Goal: Information Seeking & Learning: Learn about a topic

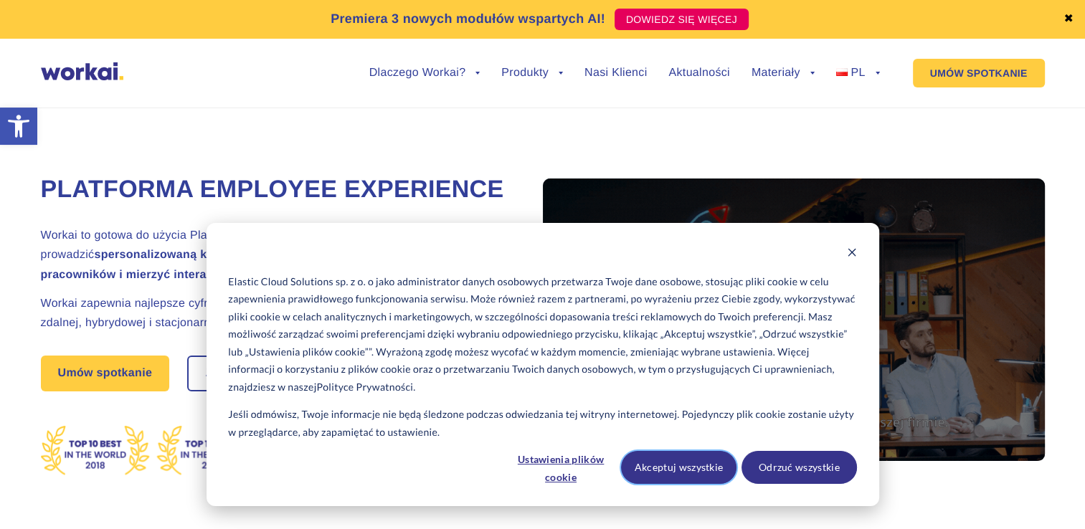
click at [688, 467] on button "Akceptuj wszystkie" at bounding box center [679, 467] width 116 height 33
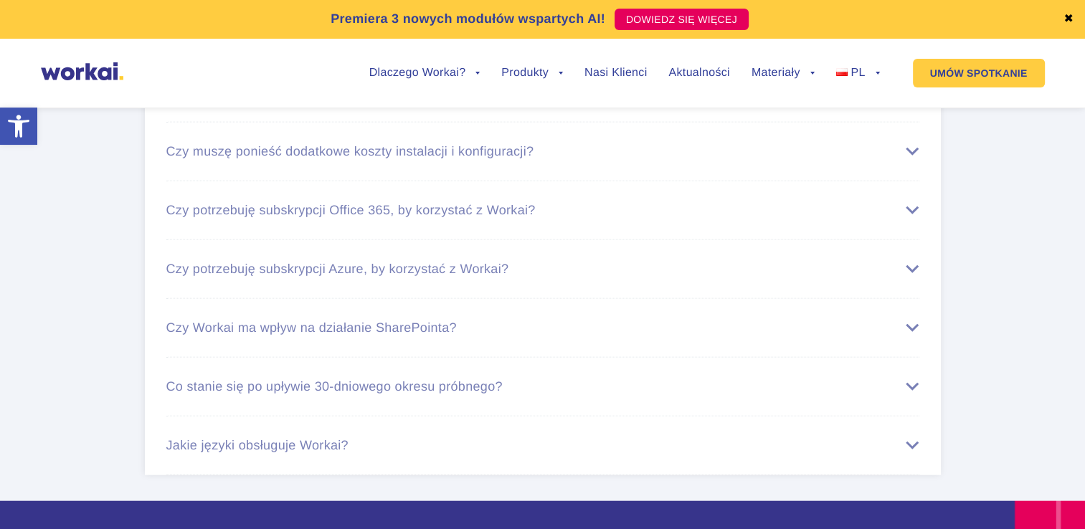
scroll to position [8465, 0]
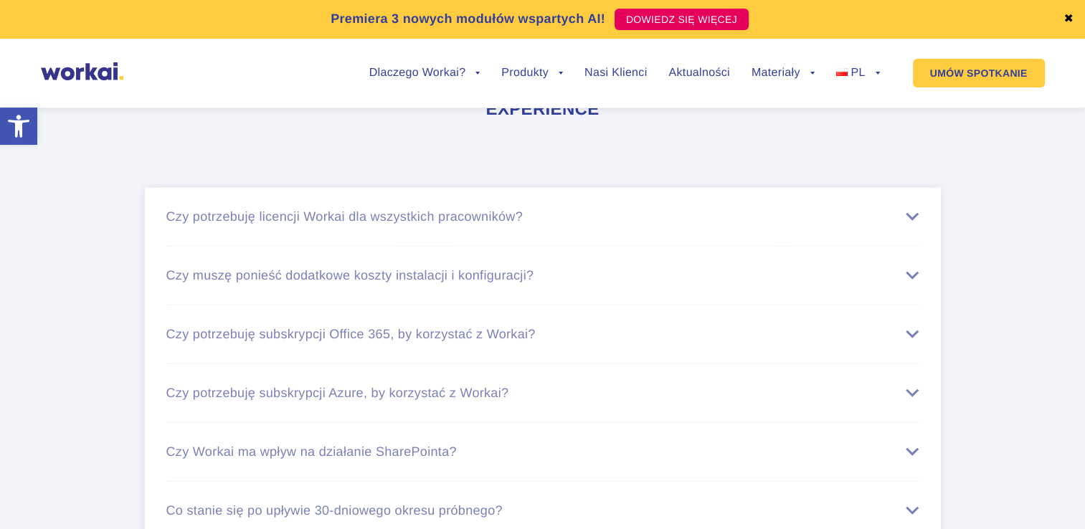
click at [473, 225] on div "Czy potrzebuję licencji Workai dla wszystkich pracowników?" at bounding box center [542, 216] width 753 height 15
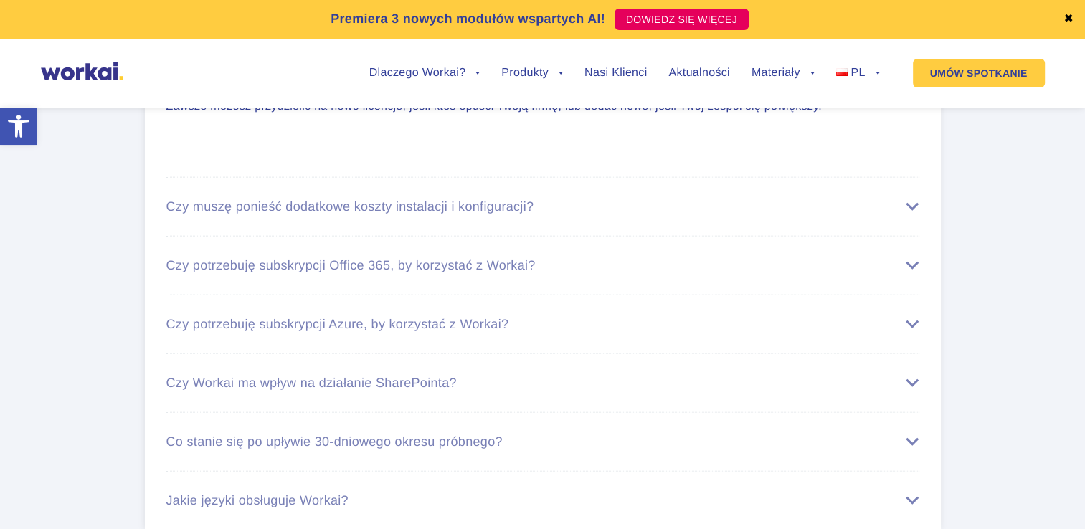
scroll to position [8680, 0]
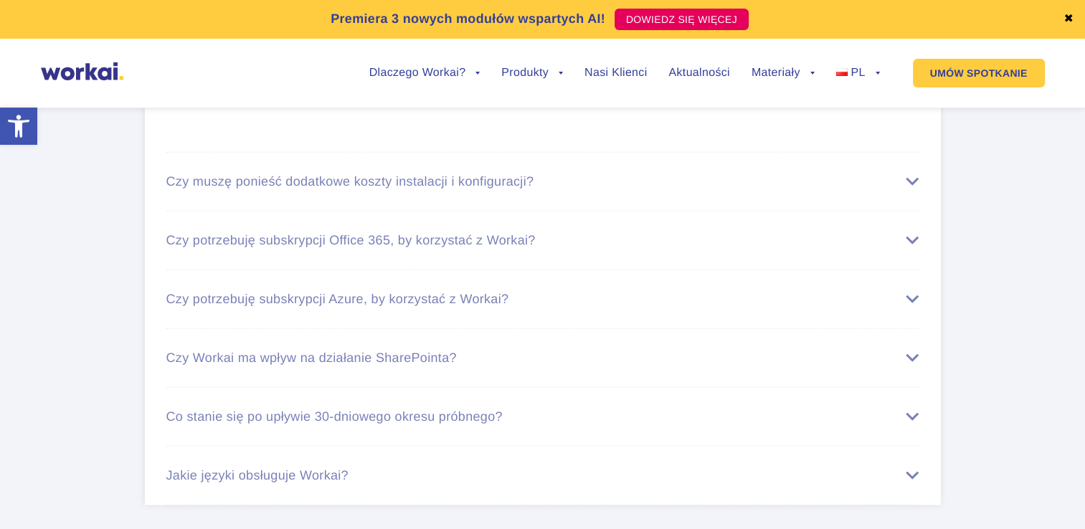
click at [495, 189] on div "Czy muszę ponieść dodatkowe koszty instalacji i konfiguracji?" at bounding box center [542, 181] width 753 height 15
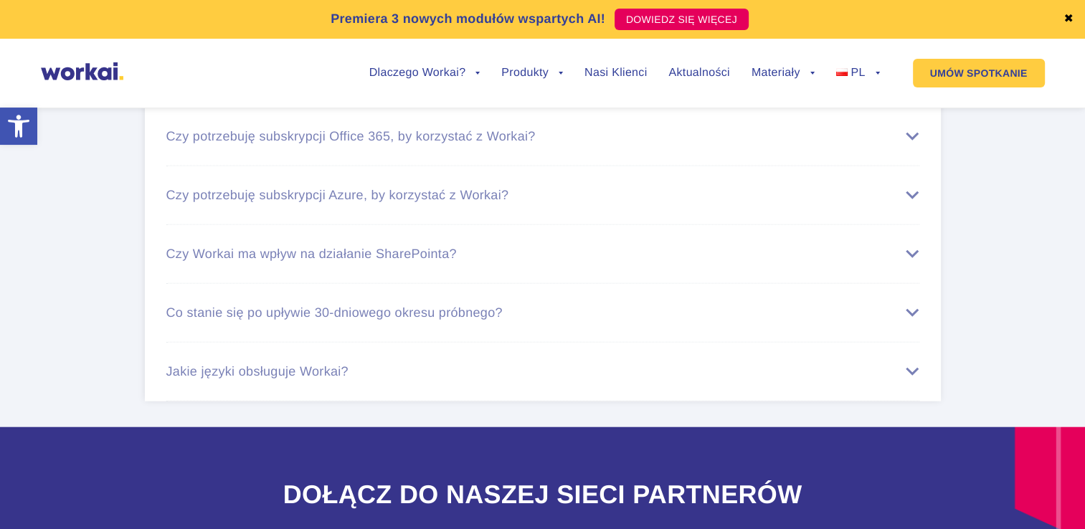
scroll to position [8752, 0]
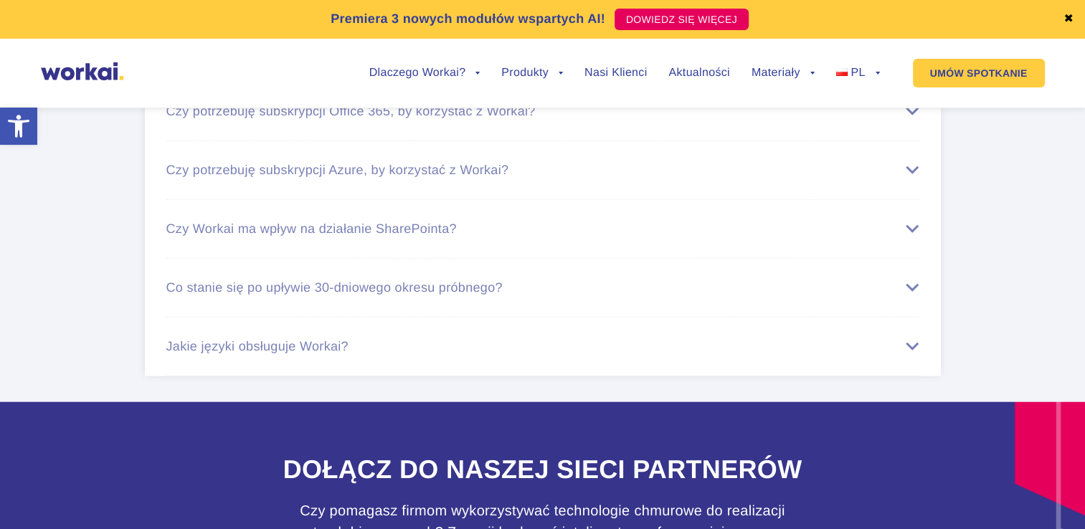
click at [514, 119] on div "Czy potrzebuję subskrypcji Office 365, by korzystać z Workai?" at bounding box center [542, 111] width 753 height 15
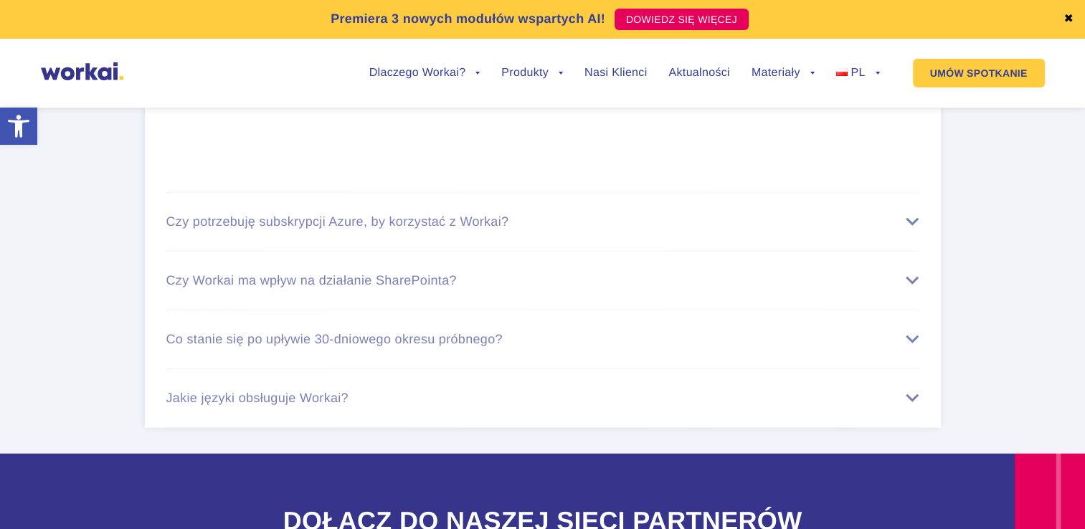
scroll to position [8967, 0]
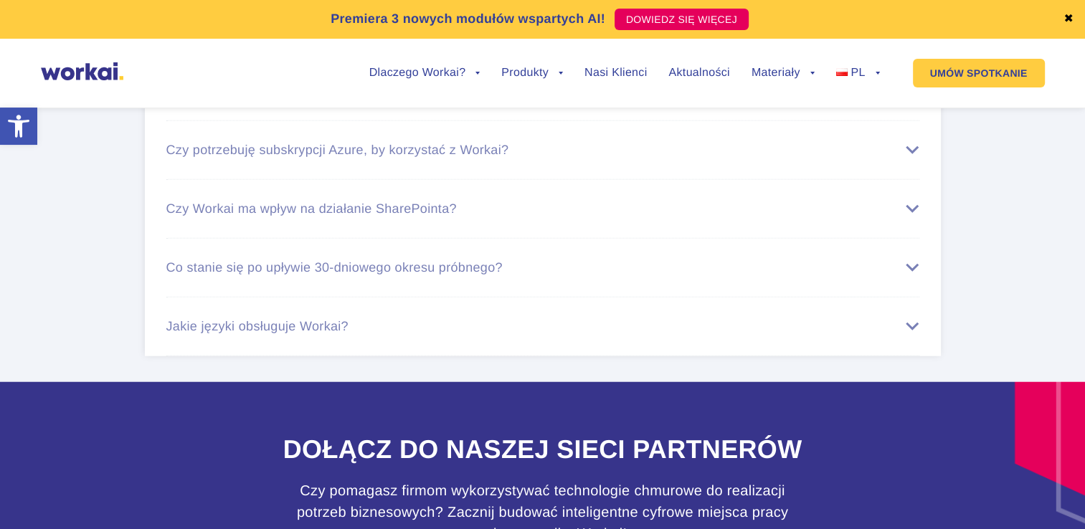
click at [525, 158] on div "Czy potrzebuję subskrypcji Azure, by korzystać z Workai?" at bounding box center [542, 150] width 753 height 15
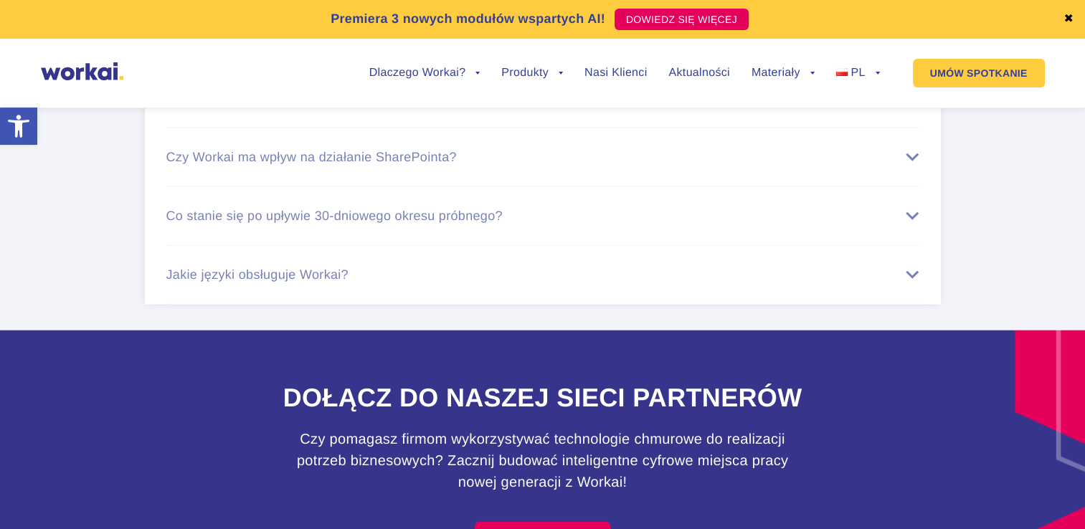
scroll to position [8896, 0]
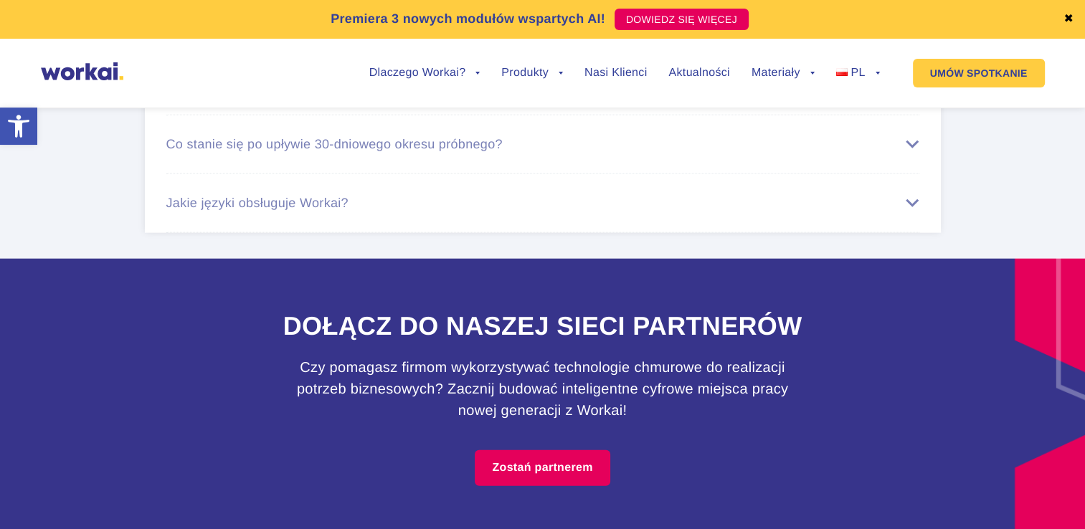
click at [544, 93] on div "Czy Workai ma wpływ na działanie SharePointa?" at bounding box center [542, 85] width 753 height 15
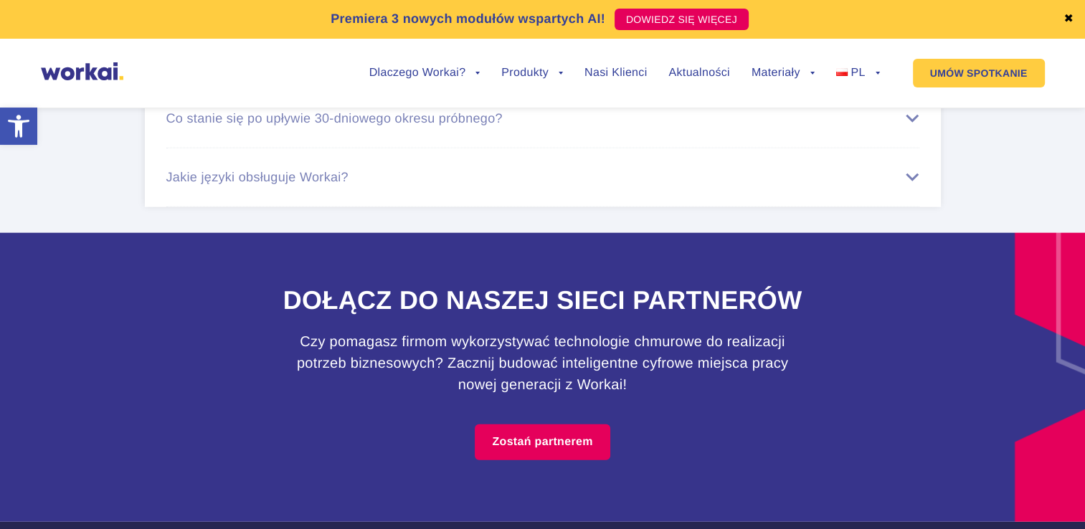
scroll to position [9039, 0]
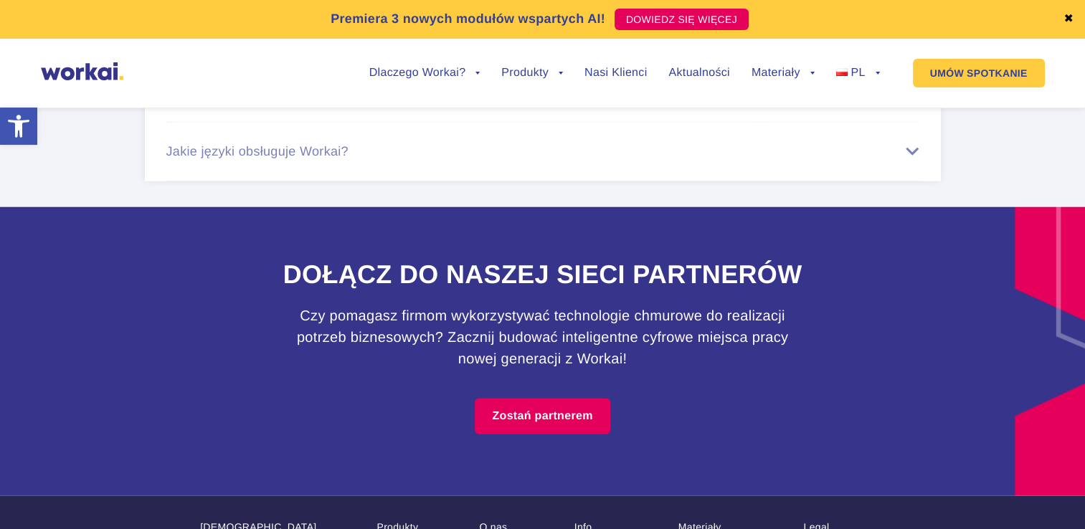
click at [537, 159] on div "Jakie języki obsługuje Workai?" at bounding box center [542, 151] width 753 height 15
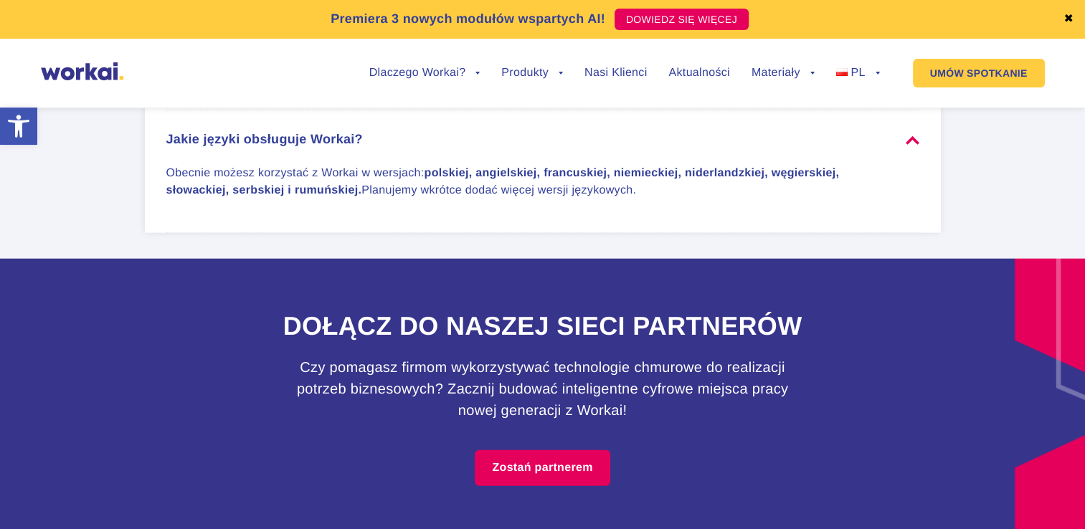
scroll to position [8824, 0]
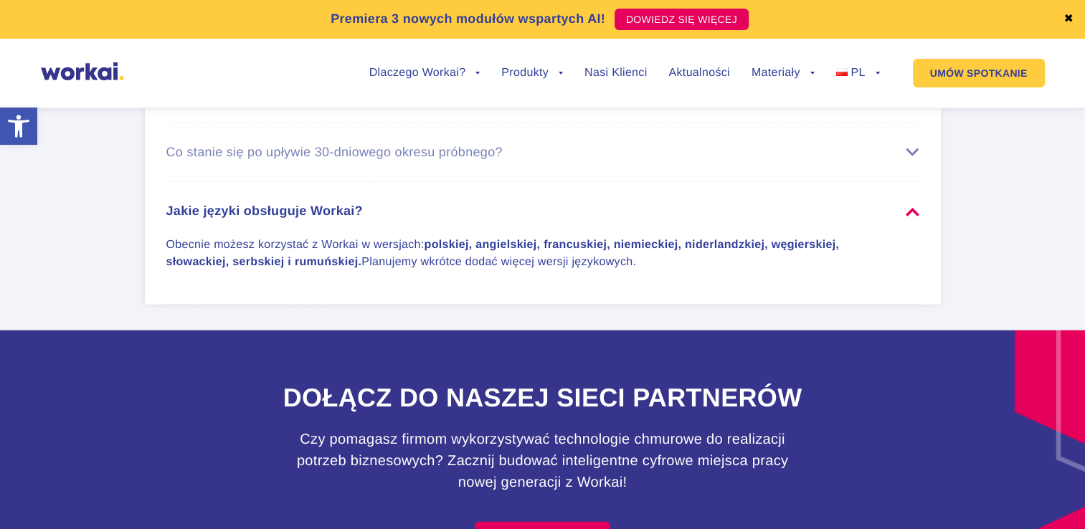
click at [539, 160] on div "Co stanie się po upływie 30-dniowego okresu próbnego?" at bounding box center [542, 152] width 753 height 15
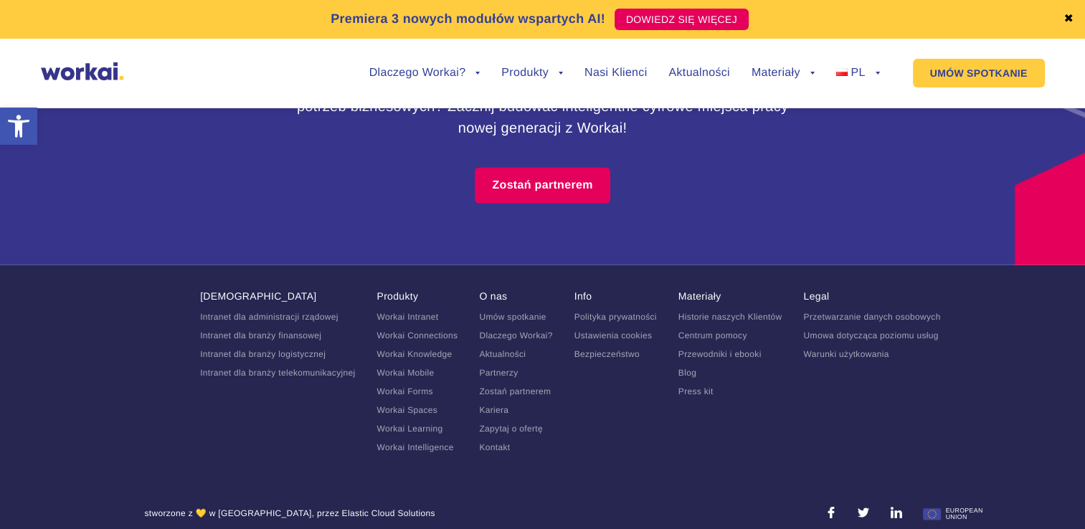
scroll to position [9307, 0]
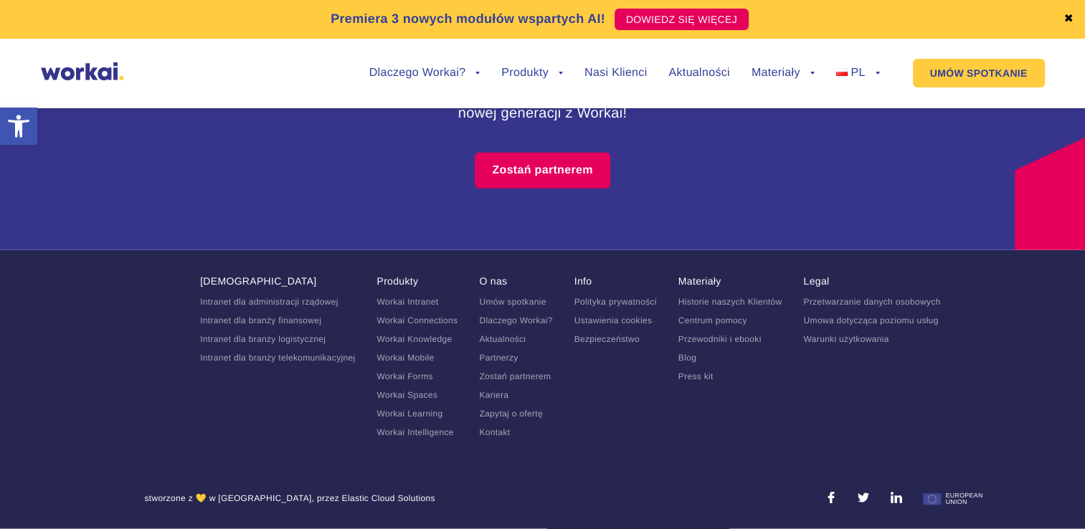
click at [400, 304] on link "Workai Intranet" at bounding box center [408, 302] width 62 height 10
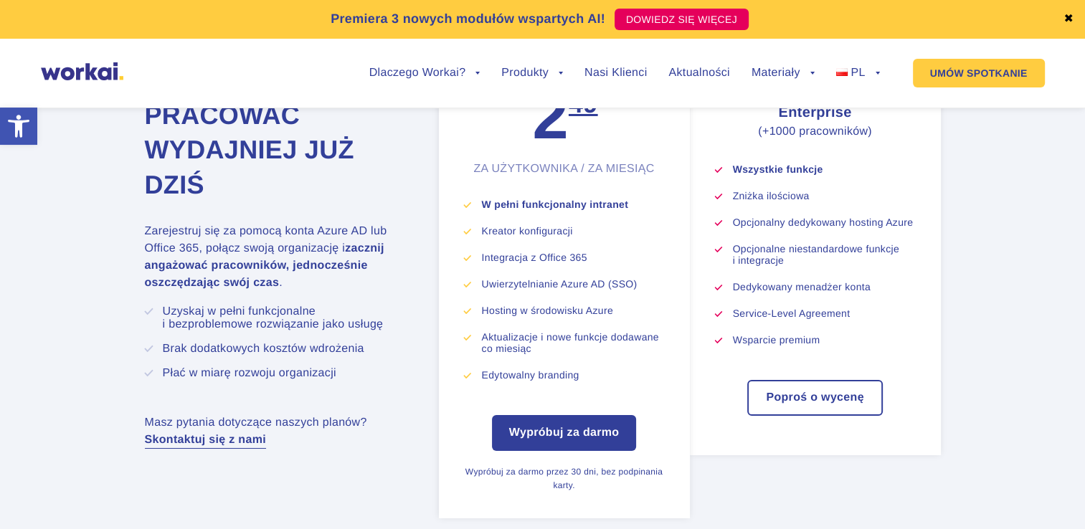
scroll to position [5452, 0]
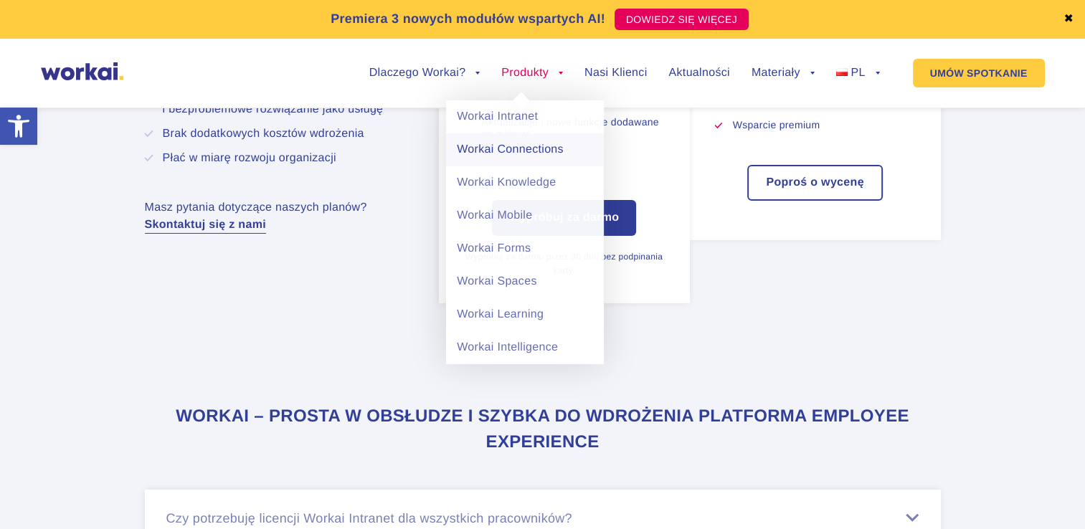
click at [529, 153] on link "Workai Connections" at bounding box center [525, 149] width 158 height 33
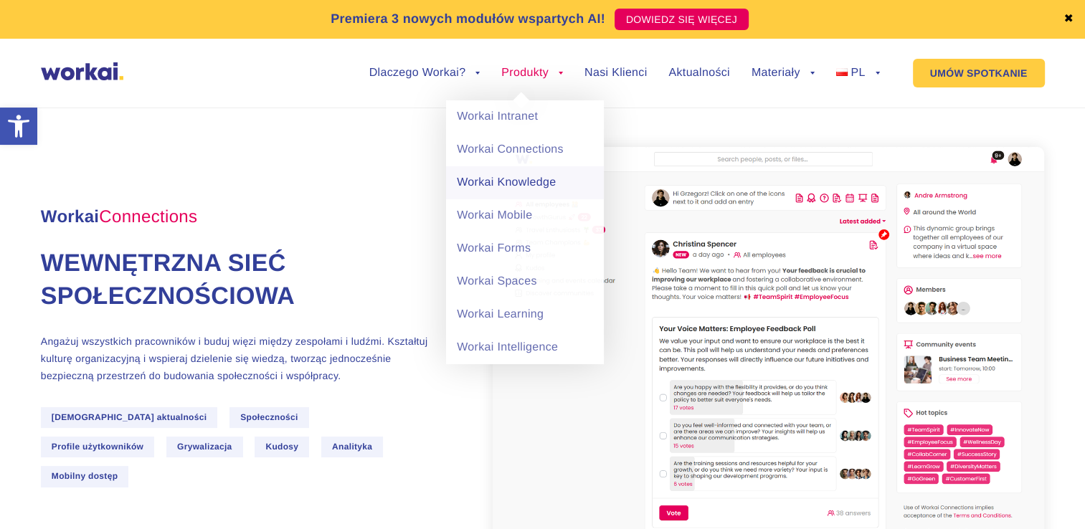
click at [525, 183] on link "Workai Knowledge" at bounding box center [525, 182] width 158 height 33
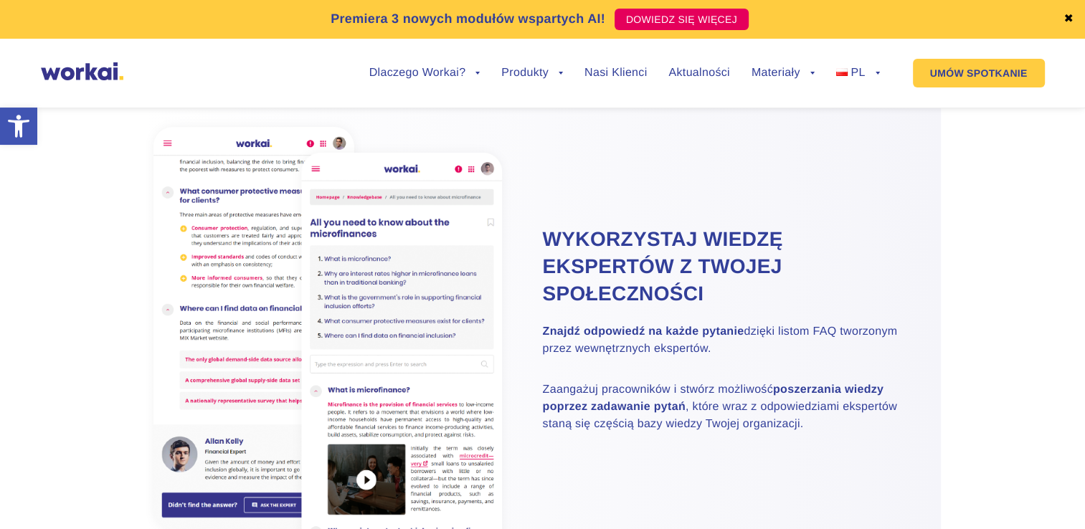
scroll to position [2511, 0]
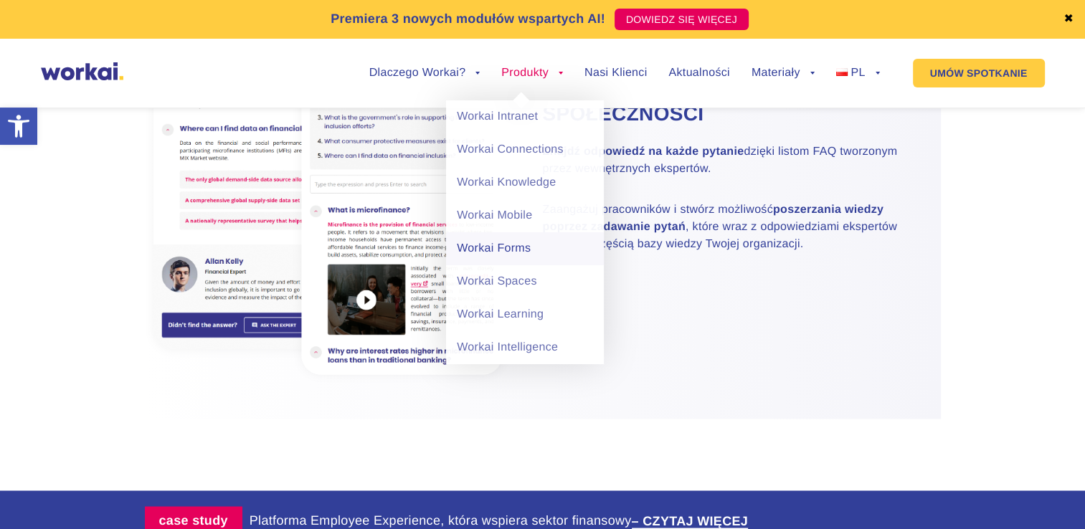
click at [516, 242] on link "Workai Forms" at bounding box center [525, 248] width 158 height 33
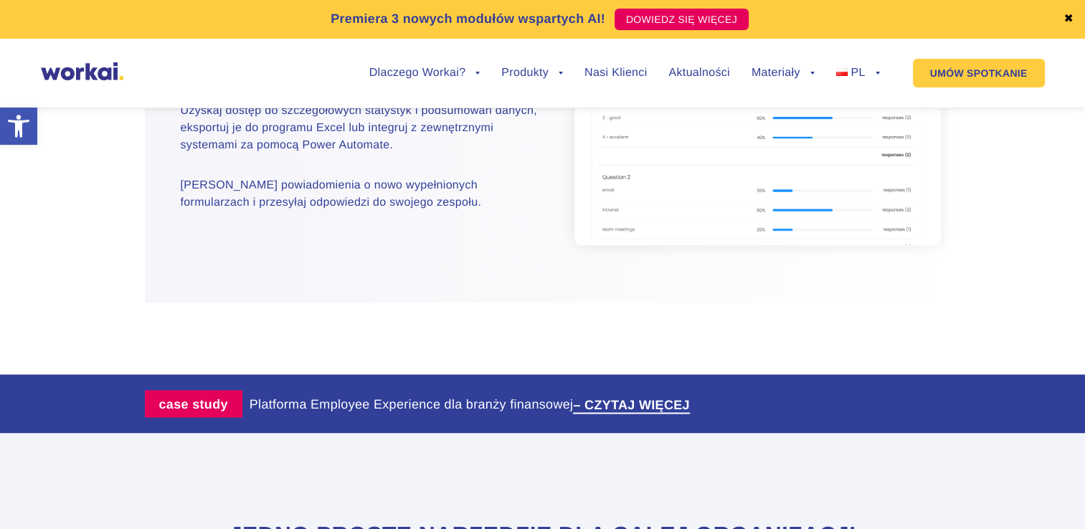
scroll to position [2941, 0]
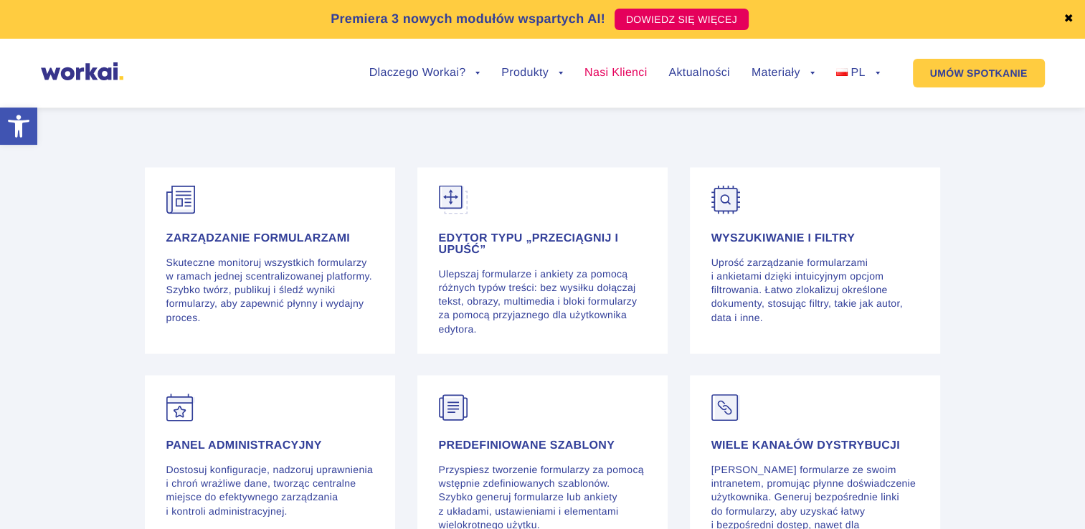
click at [608, 71] on link "Nasi Klienci" at bounding box center [616, 72] width 62 height 11
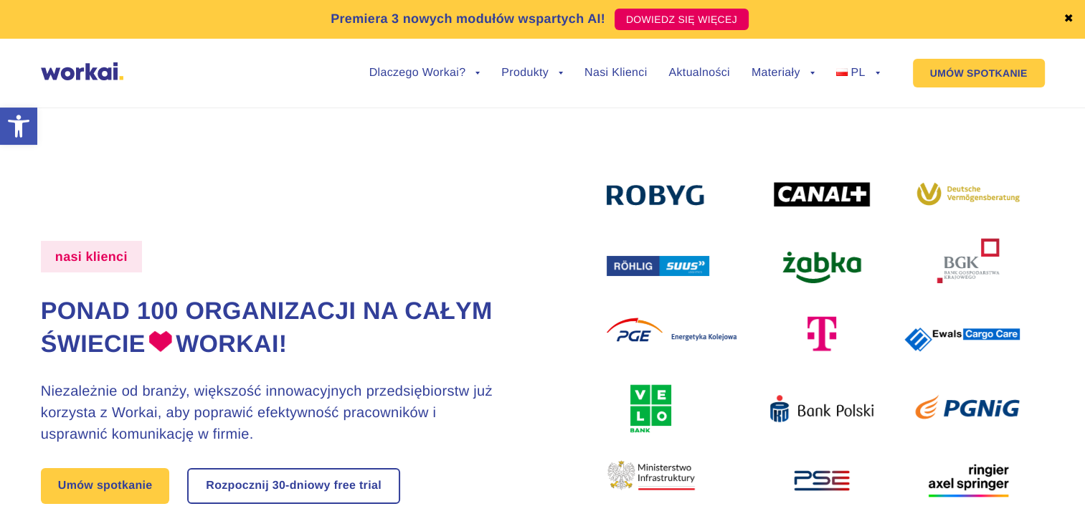
click at [703, 62] on ul "Dlaczego Workai? back Dlaczego Workai? Kalkulator ROI Intranetu Bezpieczeństwo …" at bounding box center [614, 73] width 532 height 55
click at [702, 82] on ul "Dlaczego Workai? back Dlaczego Workai? Kalkulator ROI Intranetu Bezpieczeństwo …" at bounding box center [614, 73] width 532 height 55
click at [705, 70] on link "Aktualności" at bounding box center [699, 72] width 61 height 11
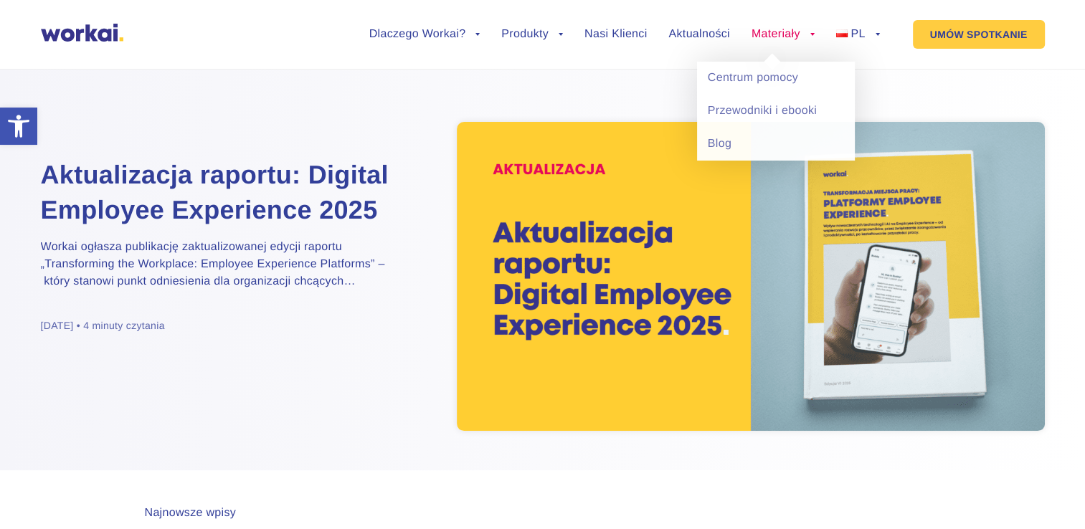
click at [787, 29] on link "Materiały" at bounding box center [783, 34] width 63 height 11
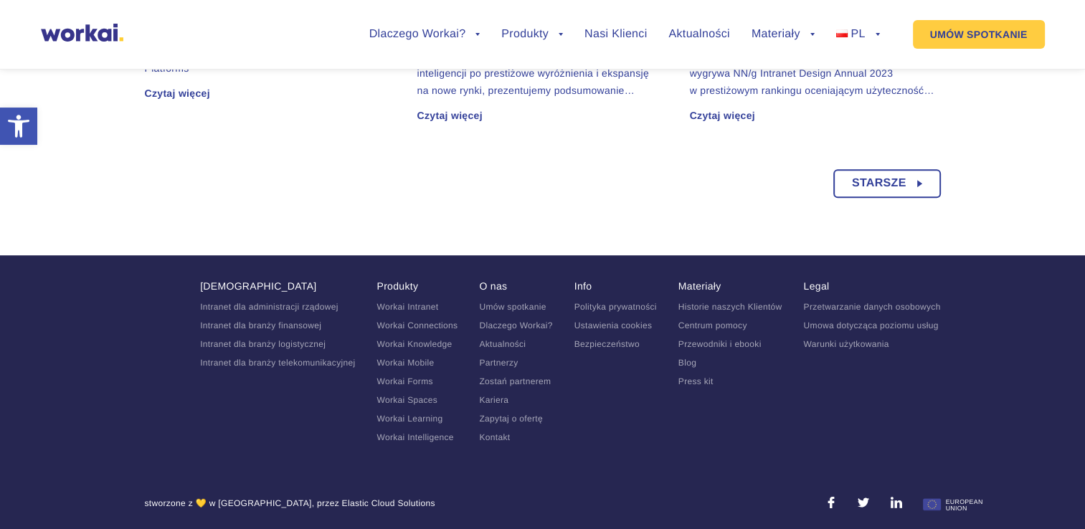
scroll to position [1221, 0]
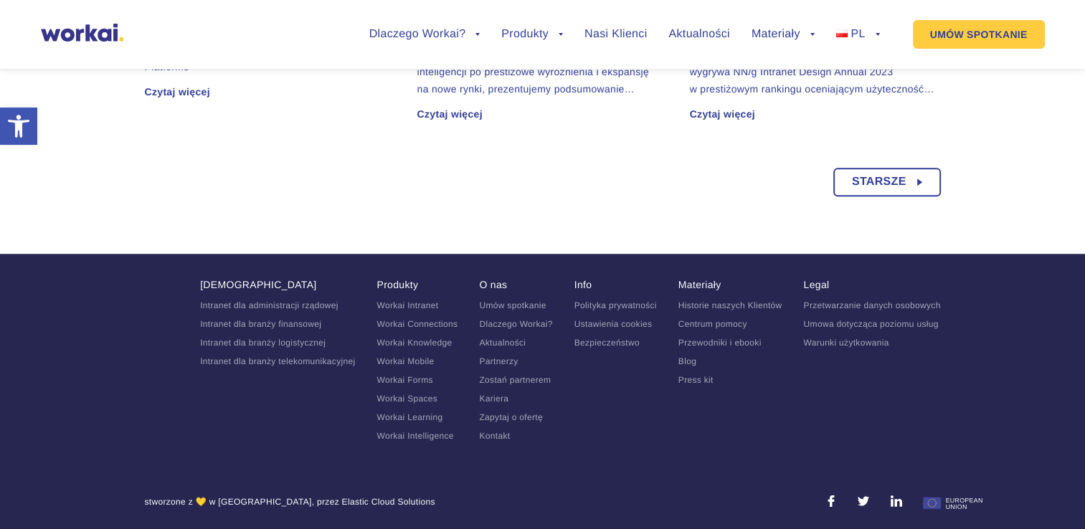
click at [514, 376] on link "Zostań partnerem" at bounding box center [515, 380] width 72 height 10
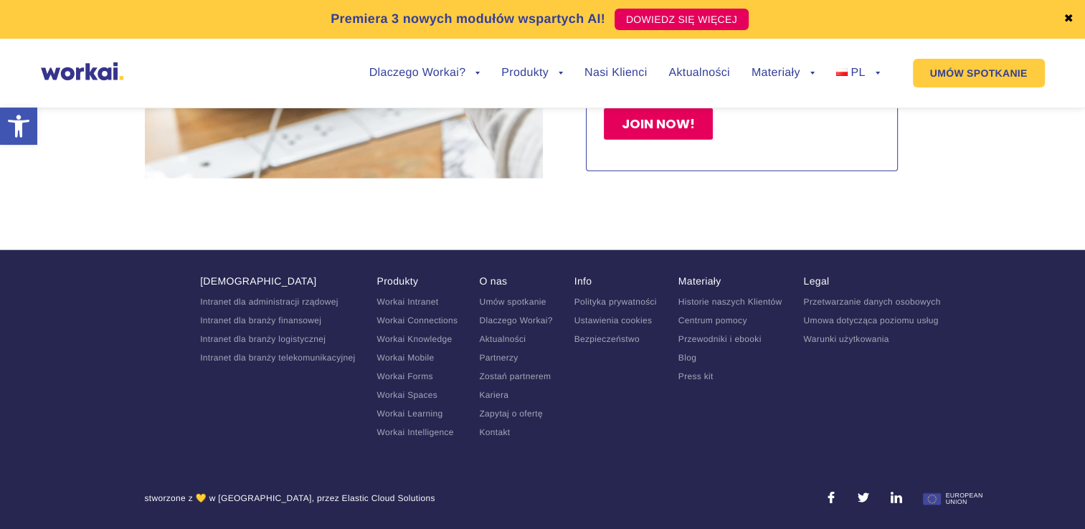
scroll to position [3516, 0]
click at [494, 399] on link "Kariera" at bounding box center [493, 395] width 29 height 10
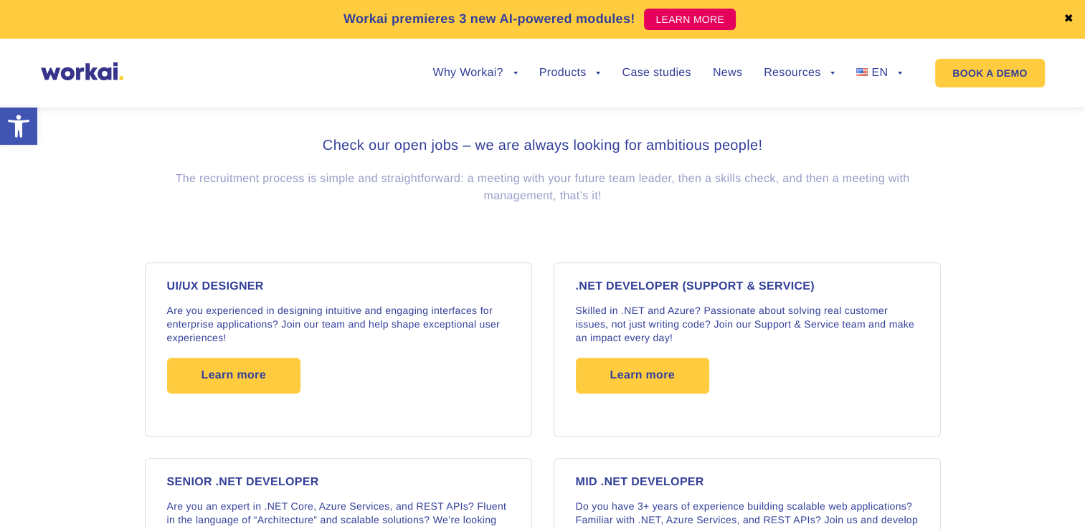
scroll to position [1148, 0]
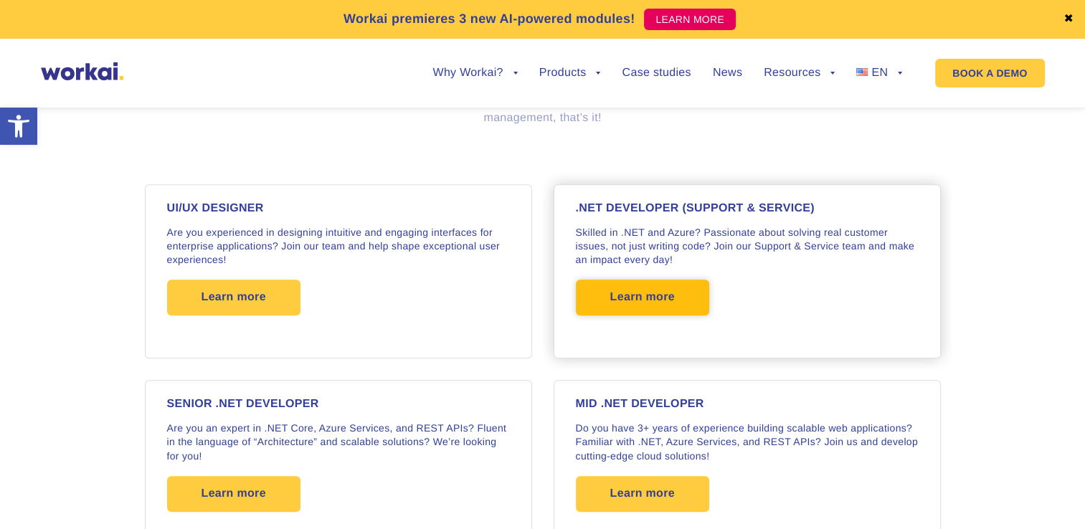
click at [674, 303] on span "Learn more" at bounding box center [643, 298] width 65 height 36
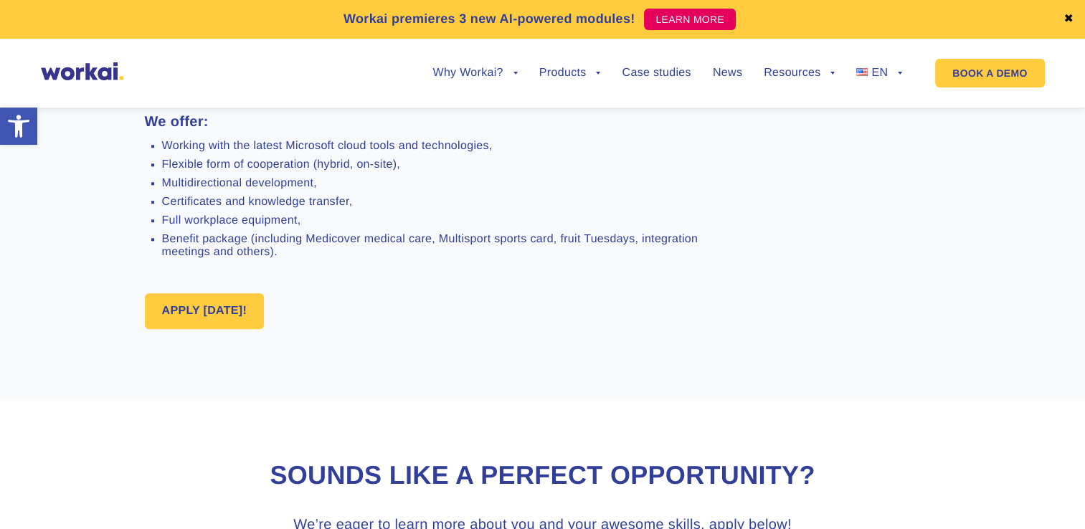
scroll to position [1507, 0]
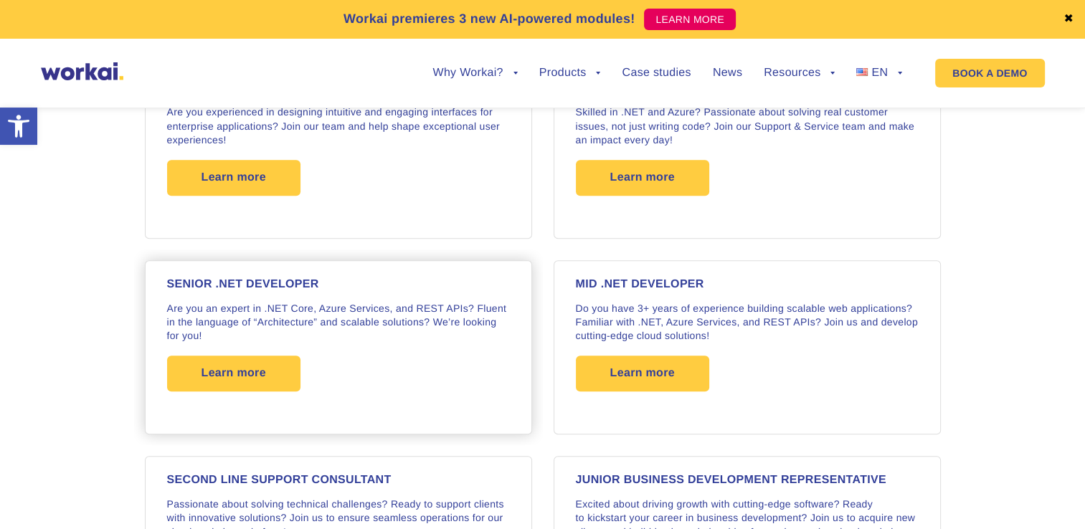
scroll to position [1227, 0]
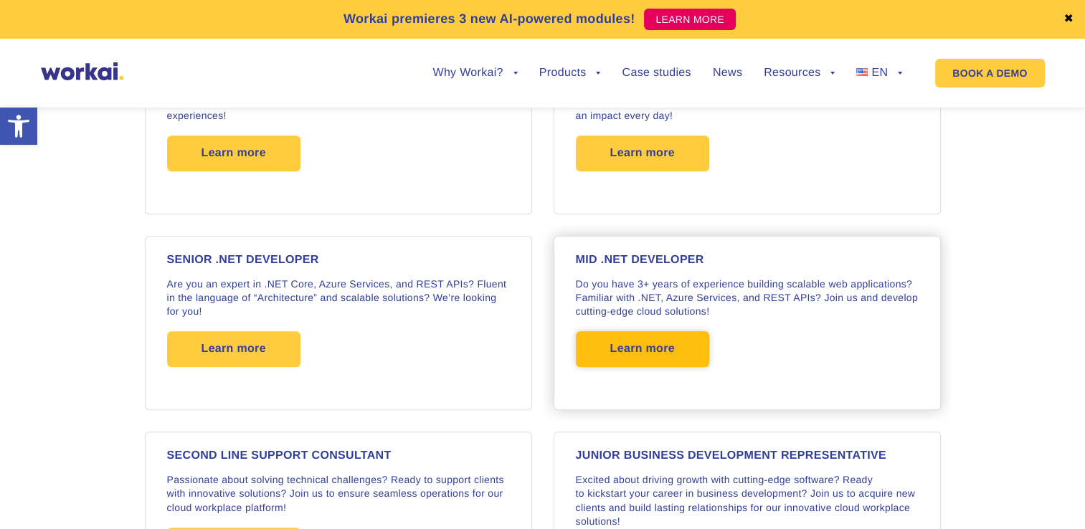
click at [671, 352] on span "Learn more" at bounding box center [643, 349] width 65 height 36
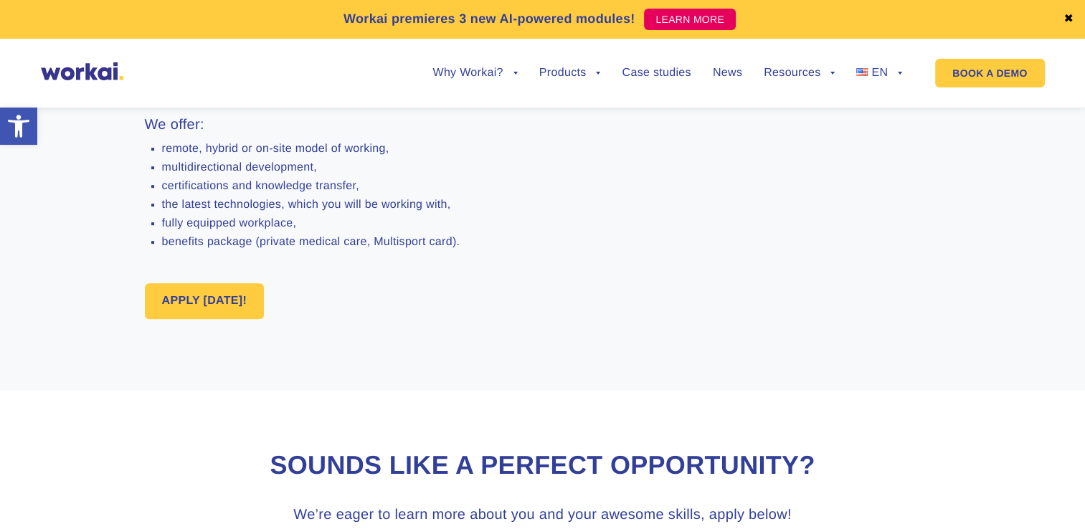
scroll to position [1220, 0]
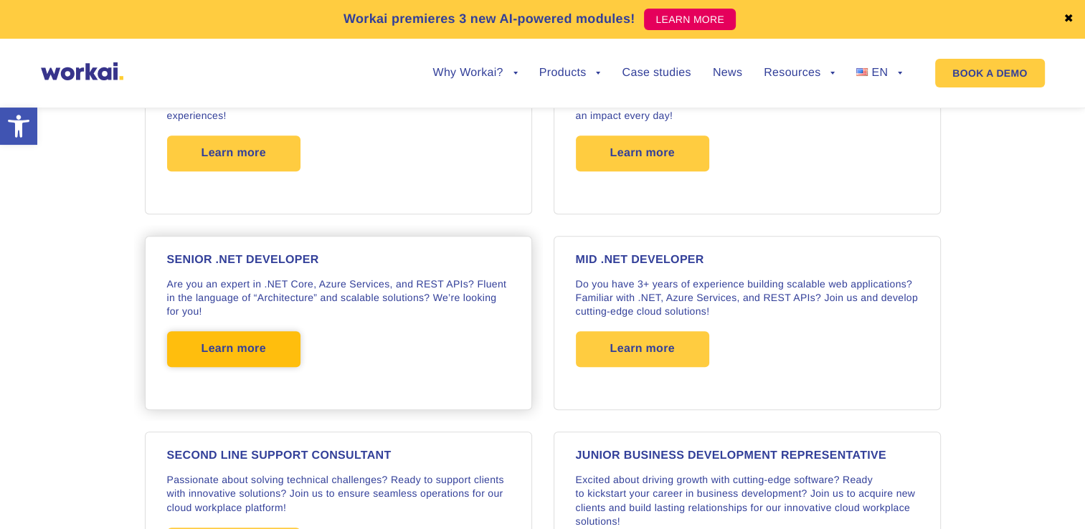
click at [216, 343] on span "Learn more" at bounding box center [234, 349] width 65 height 36
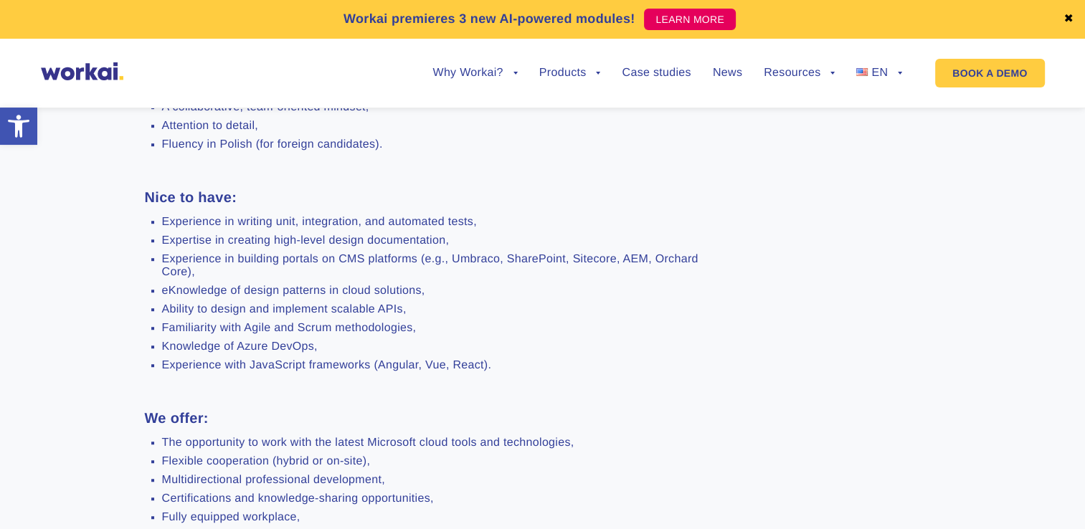
scroll to position [1363, 0]
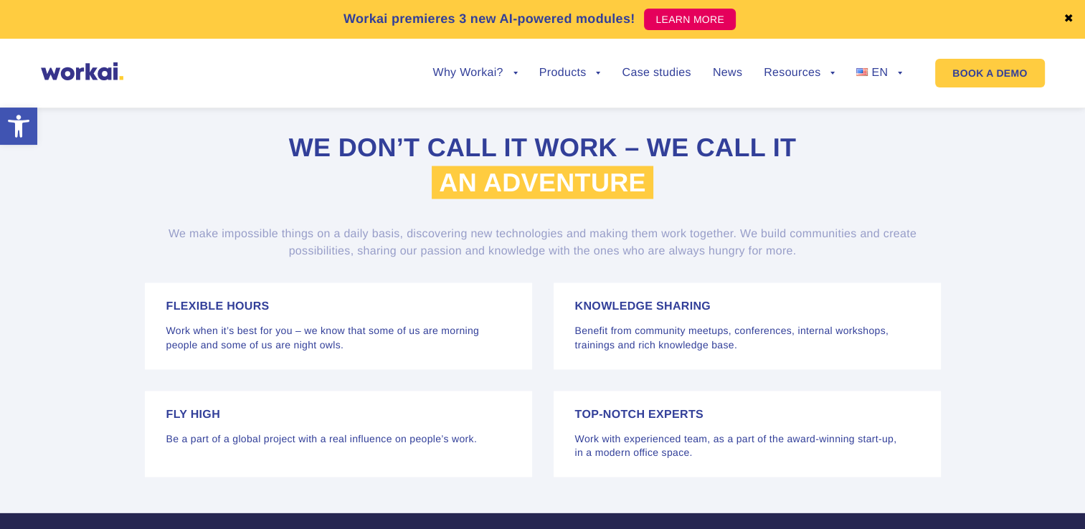
scroll to position [3053, 0]
